Goal: Task Accomplishment & Management: Use online tool/utility

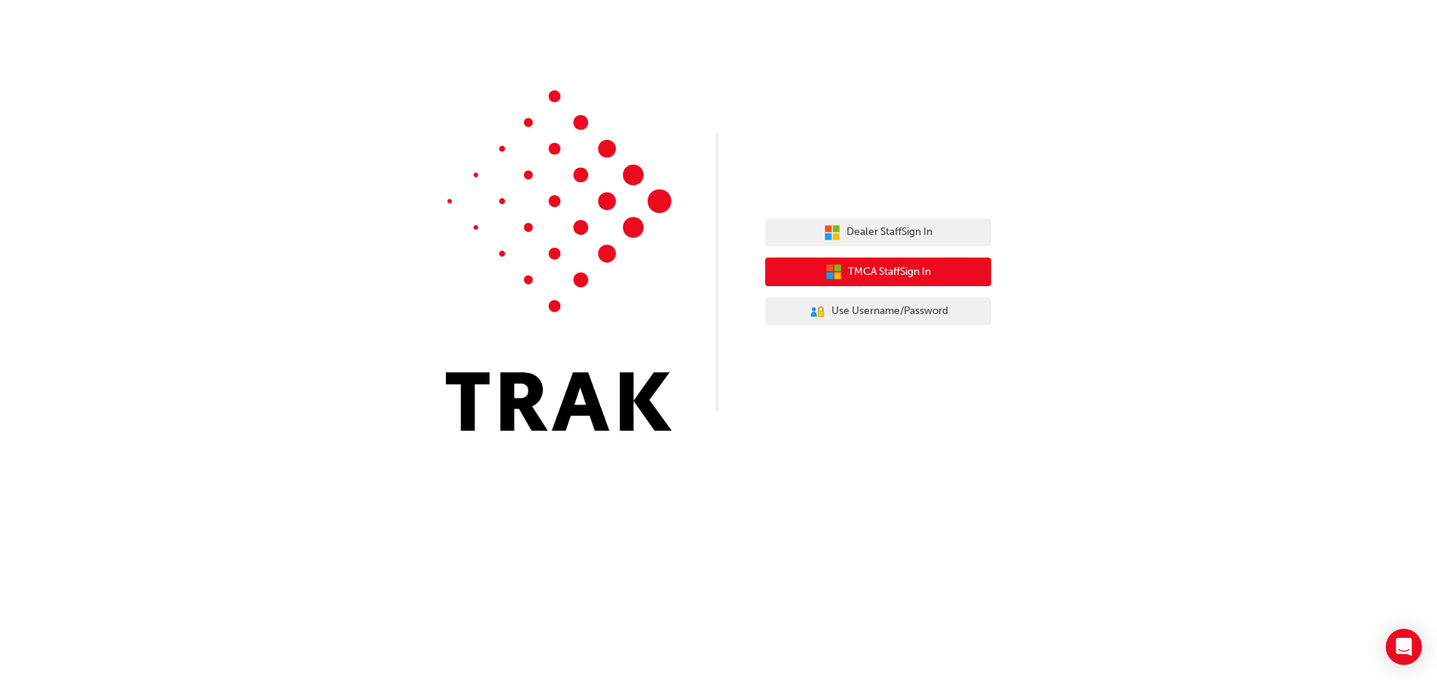
click at [883, 272] on span "TMCA Staff Sign In" at bounding box center [889, 272] width 83 height 17
click at [924, 273] on span "TMCA Staff Sign In" at bounding box center [889, 272] width 83 height 17
click at [900, 265] on span "TMCA Staff Sign In" at bounding box center [889, 272] width 83 height 17
click at [857, 264] on span "TMCA Staff Sign In" at bounding box center [889, 272] width 83 height 17
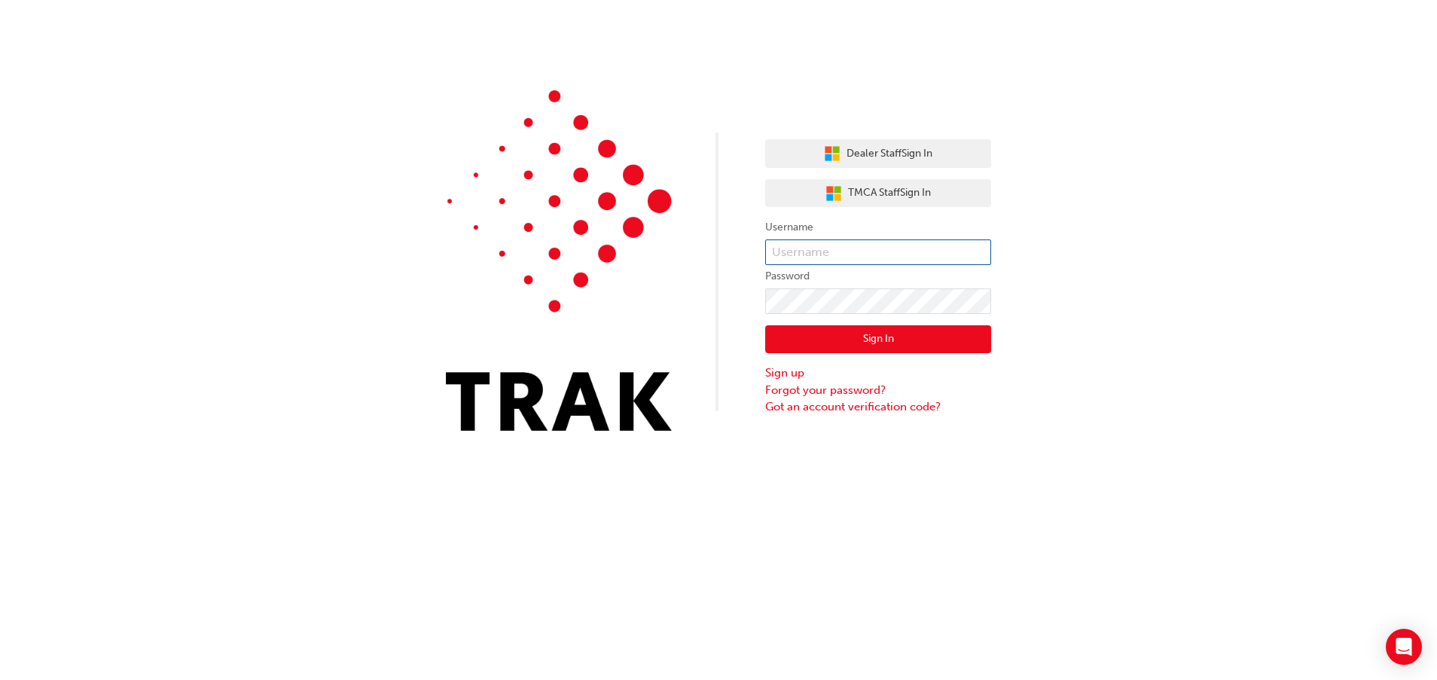
click at [828, 248] on input "text" at bounding box center [878, 252] width 226 height 26
click at [1156, 214] on div "Dealer Staff Sign In TMCA Staff Sign In Username Password Sign In Sign up Forgo…" at bounding box center [718, 226] width 1437 height 453
click at [862, 257] on input "text" at bounding box center [878, 252] width 226 height 26
type input "[PERSON_NAME]"
type input "[PERSON_NAME].[PERSON_NAME]"
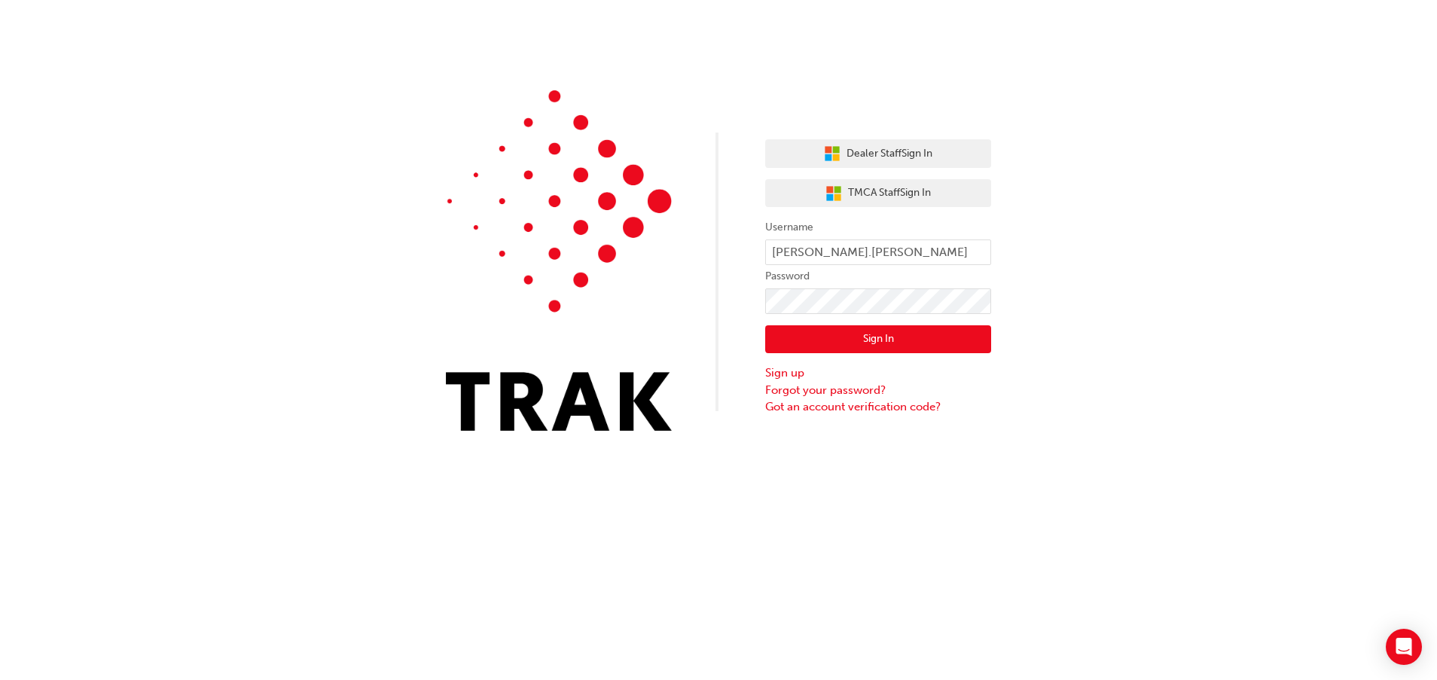
click at [823, 342] on button "Sign In" at bounding box center [878, 339] width 226 height 29
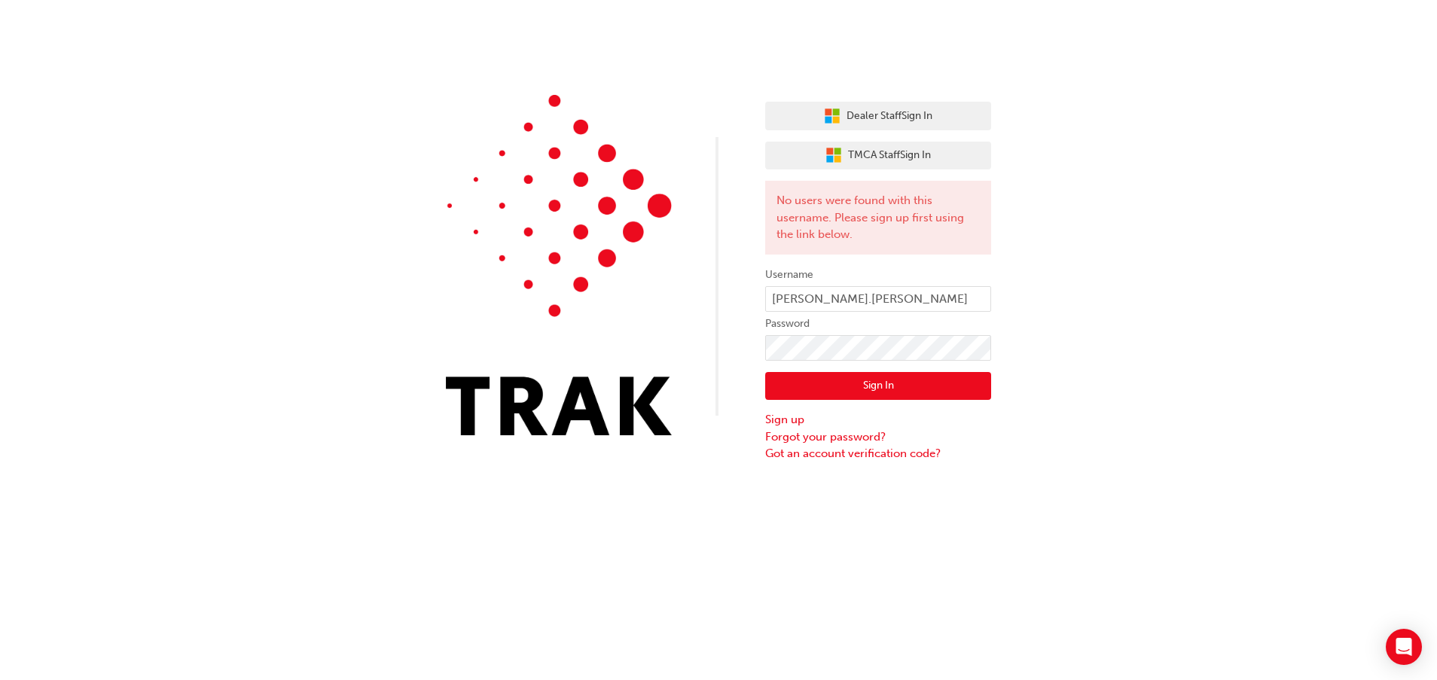
click at [1261, 315] on div "Dealer Staff Sign In TMCA Staff Sign In No users were found with this username.…" at bounding box center [718, 231] width 1437 height 462
click at [395, 345] on div "Dealer Staff Sign In TMCA Staff Sign In No users were found with this username.…" at bounding box center [718, 231] width 1437 height 462
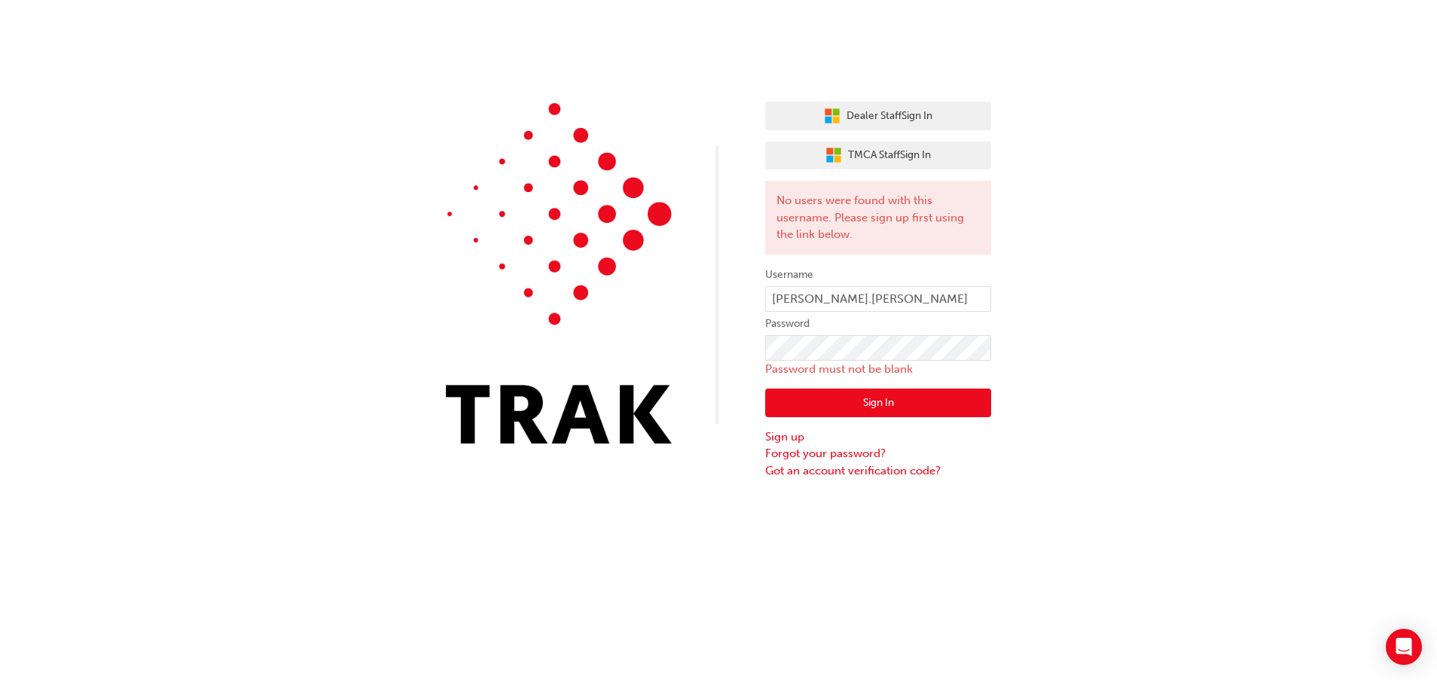
click at [1197, 196] on div "Dealer Staff Sign In TMCA Staff Sign In No users were found with this username.…" at bounding box center [718, 239] width 1437 height 479
drag, startPoint x: 899, startPoint y: 302, endPoint x: 491, endPoint y: 307, distance: 408.2
click at [491, 307] on div "Dealer Staff Sign In TMCA Staff Sign In No users were found with this username.…" at bounding box center [718, 239] width 1437 height 479
type input "[PERSON_NAME][EMAIL_ADDRESS][PERSON_NAME][DOMAIN_NAME]"
click at [765, 389] on button "Sign In" at bounding box center [878, 403] width 226 height 29
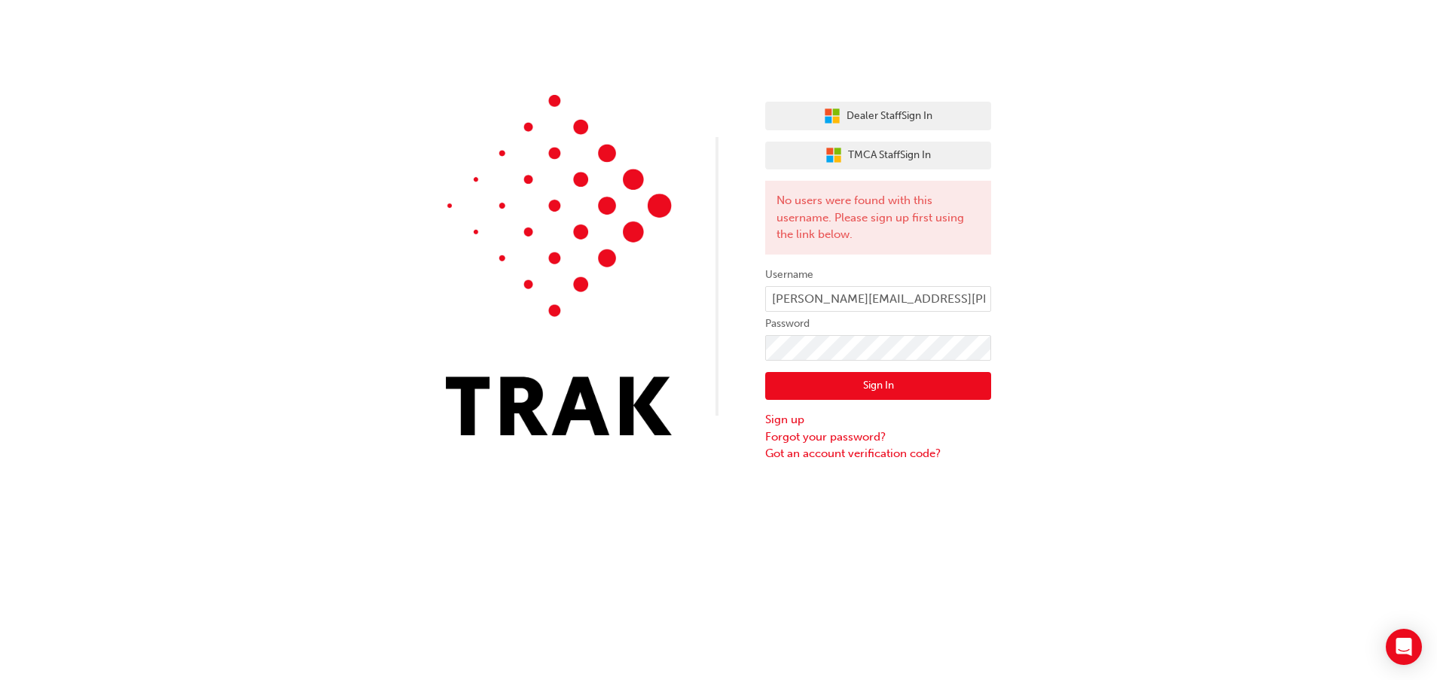
click at [854, 386] on button "Sign In" at bounding box center [878, 386] width 226 height 29
drag, startPoint x: 656, startPoint y: 298, endPoint x: 372, endPoint y: 317, distance: 284.5
click at [372, 317] on div "Dealer Staff Sign In TMCA Staff Sign In No users were found with this username.…" at bounding box center [718, 231] width 1437 height 462
type input "[PERSON_NAME].[PERSON_NAME]"
click at [20, 345] on div "Dealer Staff Sign In TMCA Staff Sign In No users were found with this username.…" at bounding box center [718, 231] width 1437 height 462
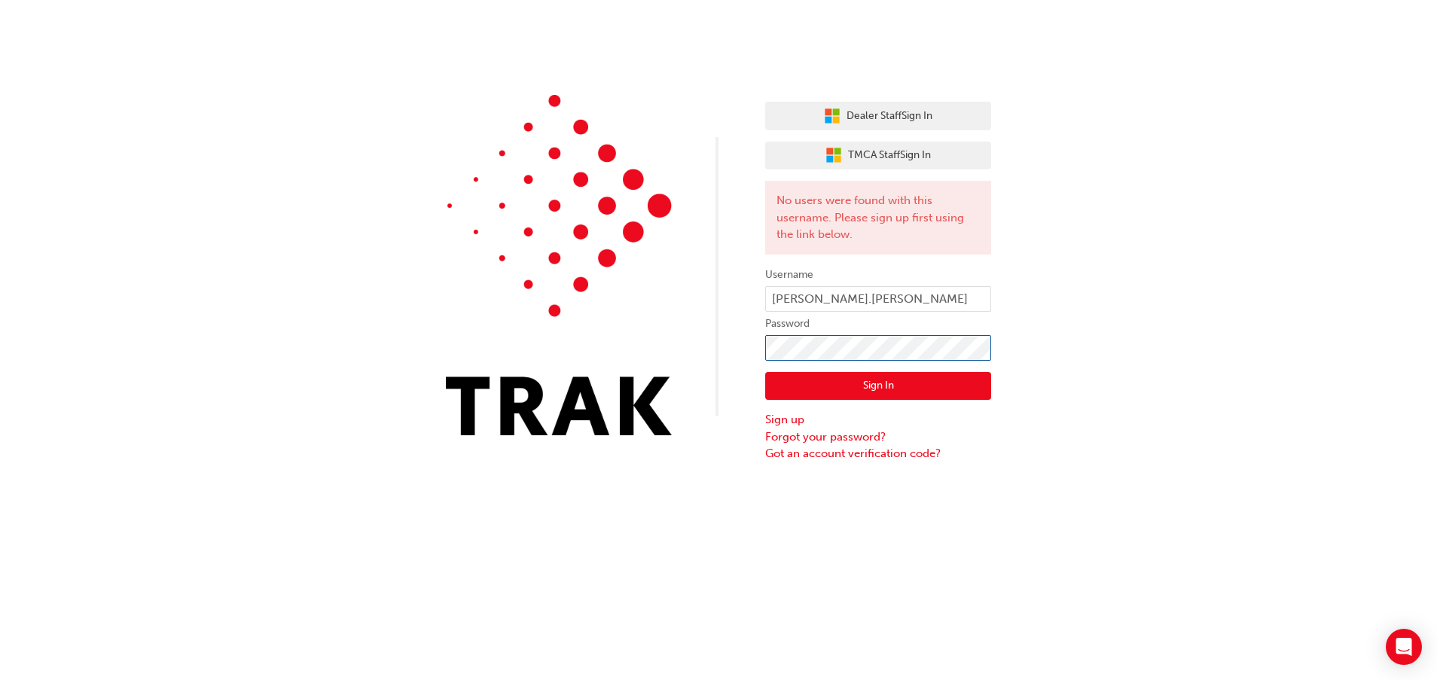
click button "Sign In" at bounding box center [878, 386] width 226 height 29
click at [167, 464] on div "Dealer Staff Sign In TMCA Staff Sign In No users were found with this username.…" at bounding box center [718, 340] width 1437 height 680
click button "Sign In" at bounding box center [878, 386] width 226 height 29
click at [109, 394] on div "Dealer Staff Sign In TMCA Staff Sign In No users were found with this username.…" at bounding box center [718, 231] width 1437 height 462
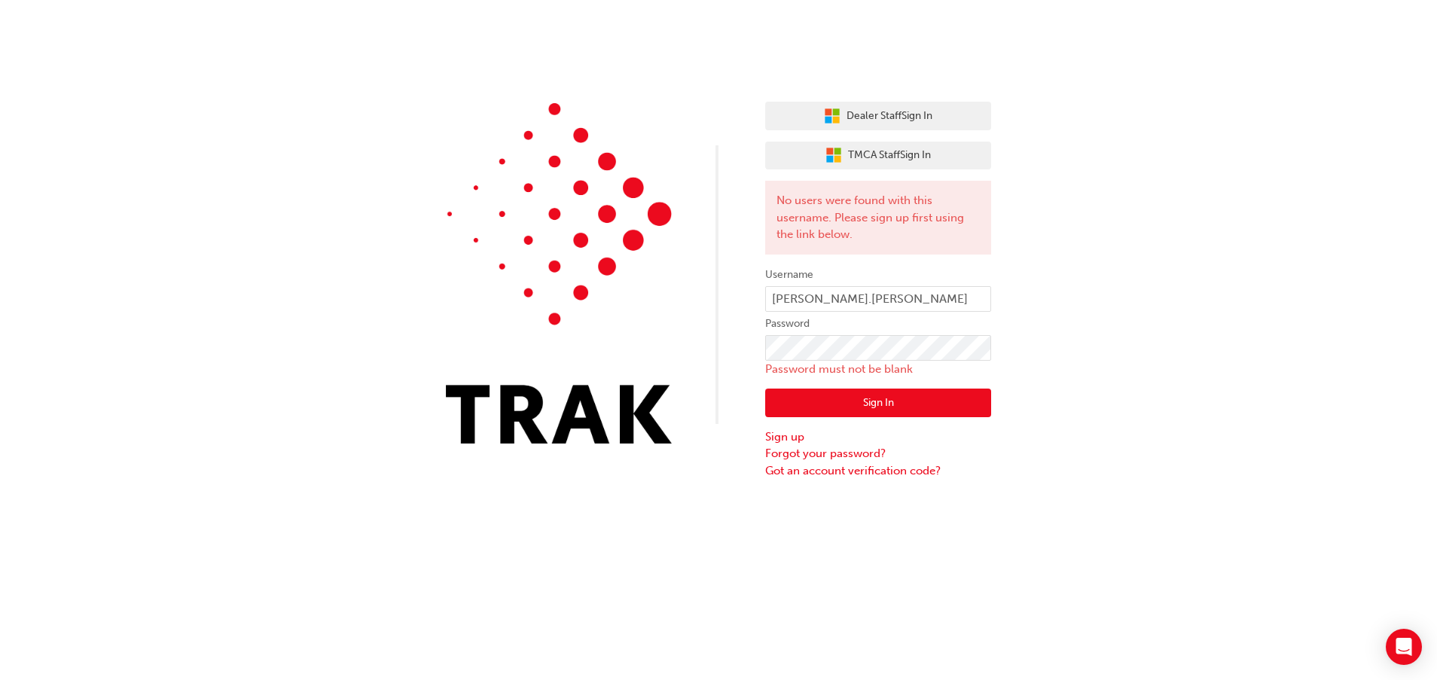
click at [1213, 343] on div "Dealer Staff Sign In TMCA Staff Sign In No users were found with this username.…" at bounding box center [718, 239] width 1437 height 479
click at [892, 116] on span "Dealer Staff Sign In" at bounding box center [889, 116] width 86 height 17
